Goal: Check status: Check status

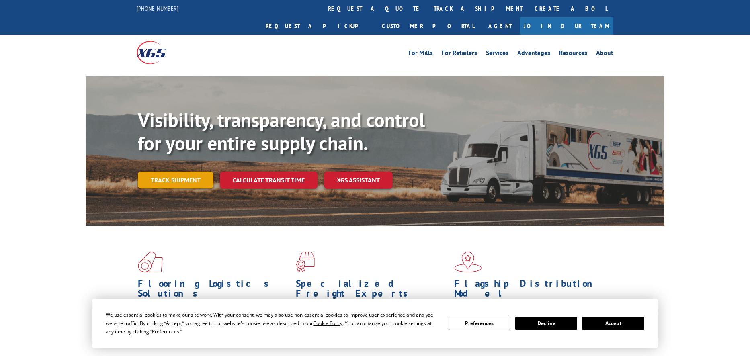
click at [182, 174] on div "Visibility, transparency, and control for your entire supply chain. Track shipm…" at bounding box center [401, 165] width 527 height 112
click at [176, 172] on link "Track shipment" at bounding box center [176, 180] width 76 height 17
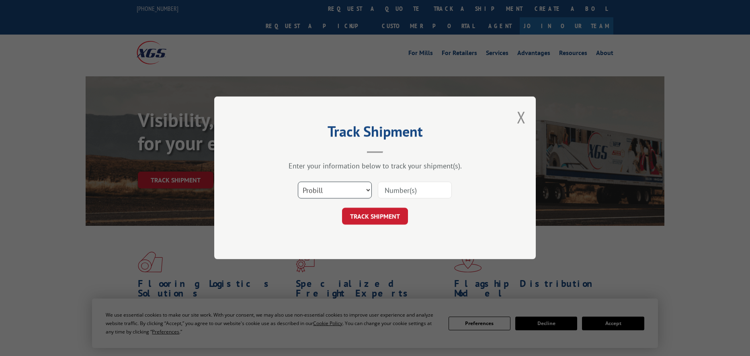
click at [335, 187] on select "Select category... Probill BOL PO" at bounding box center [335, 190] width 74 height 17
select select "bol"
click at [298, 182] on select "Select category... Probill BOL PO" at bounding box center [335, 190] width 74 height 17
click at [407, 190] on input at bounding box center [415, 190] width 74 height 17
paste input "2859000"
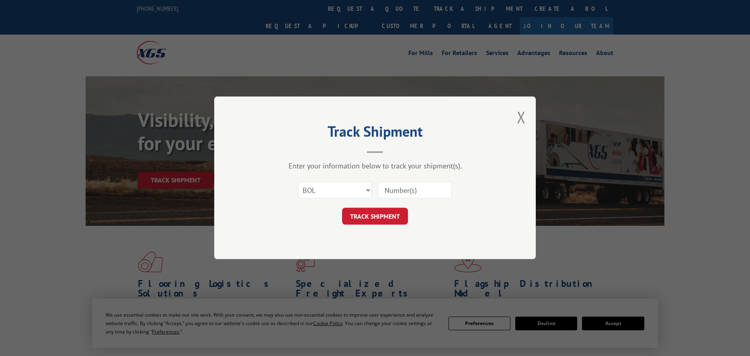
type input "2859000"
click at [384, 217] on button "TRACK SHIPMENT" at bounding box center [375, 216] width 66 height 17
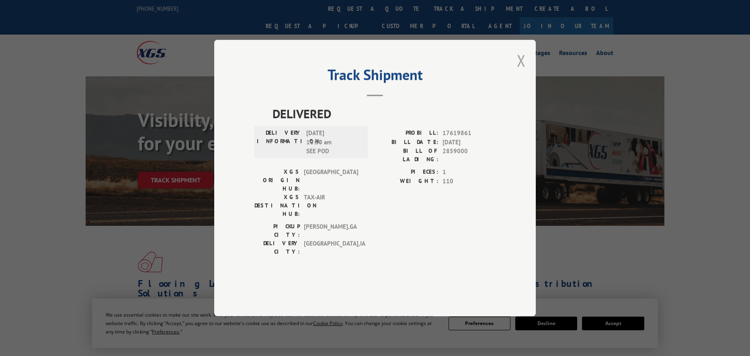
click at [521, 71] on button "Close modal" at bounding box center [521, 60] width 9 height 21
